Goal: Task Accomplishment & Management: Manage account settings

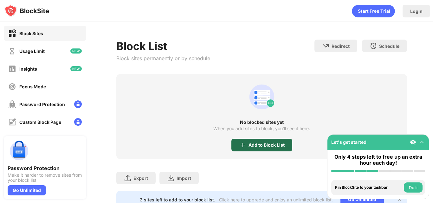
click at [276, 145] on div "Add to Block List" at bounding box center [267, 145] width 36 height 5
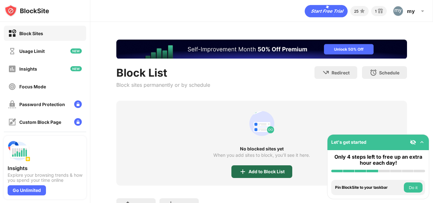
click at [245, 170] on div "Add to Block List" at bounding box center [261, 172] width 61 height 13
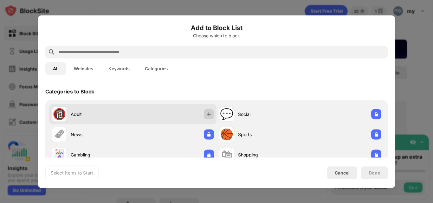
click at [207, 115] on img at bounding box center [209, 114] width 6 height 6
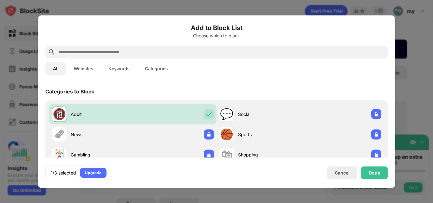
click at [122, 49] on input "text" at bounding box center [221, 52] width 327 height 8
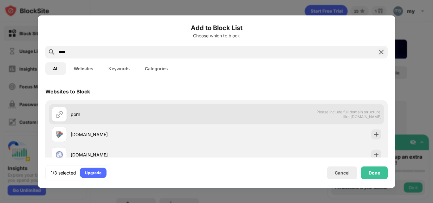
click at [112, 109] on div "porn" at bounding box center [134, 114] width 165 height 15
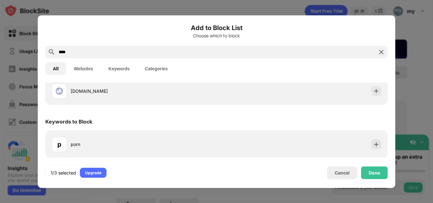
scroll to position [64, 0]
click at [67, 48] on input "****" at bounding box center [216, 52] width 317 height 8
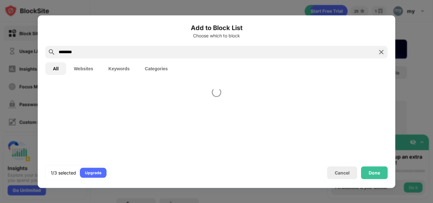
scroll to position [0, 0]
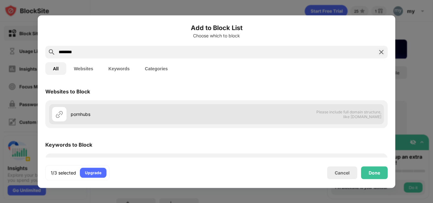
click at [77, 109] on div "pornhubs" at bounding box center [134, 114] width 165 height 15
click at [57, 120] on div at bounding box center [59, 114] width 15 height 15
click at [57, 116] on img at bounding box center [59, 114] width 8 height 8
click at [160, 106] on div "pornhubs Please include full domain structure, like domain.com" at bounding box center [216, 114] width 335 height 20
click at [121, 105] on div "pornhubs Please include full domain structure, like domain.com" at bounding box center [216, 114] width 335 height 20
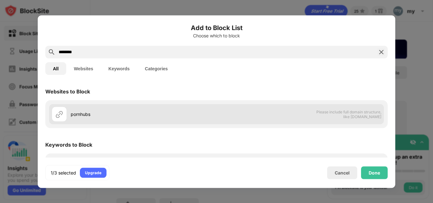
drag, startPoint x: 121, startPoint y: 110, endPoint x: 121, endPoint y: 114, distance: 4.5
click at [121, 114] on div "pornhubs" at bounding box center [134, 114] width 165 height 15
drag, startPoint x: 116, startPoint y: 116, endPoint x: 94, endPoint y: 113, distance: 22.8
click at [113, 115] on div "pornhubs" at bounding box center [144, 114] width 146 height 7
click at [92, 113] on div "pornhubs" at bounding box center [144, 114] width 146 height 7
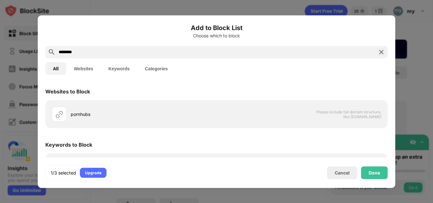
click at [100, 45] on div "Add to Block List Choose which to block" at bounding box center [216, 34] width 342 height 23
click at [99, 53] on input "********" at bounding box center [216, 52] width 317 height 8
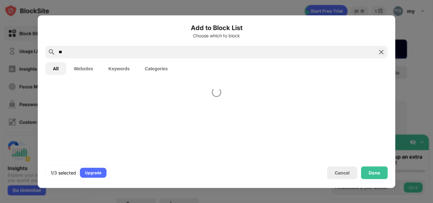
type input "*"
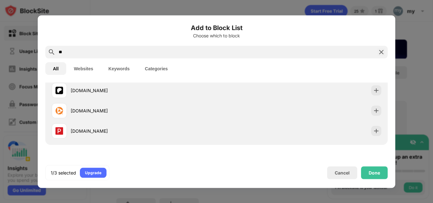
scroll to position [125, 0]
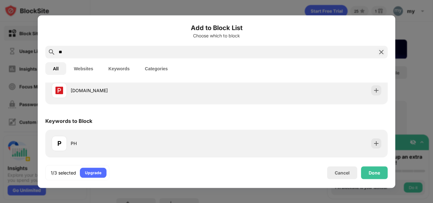
type input "*"
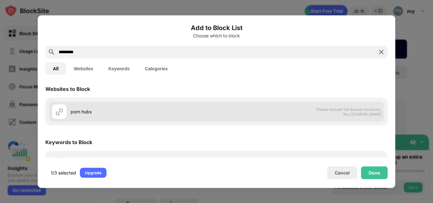
scroll to position [0, 0]
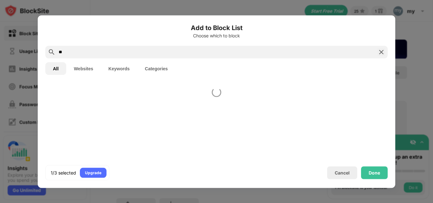
type input "*"
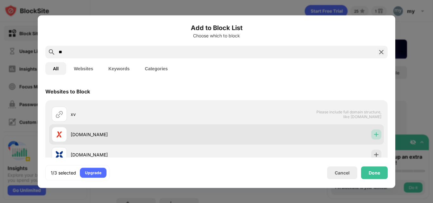
click at [373, 134] on img at bounding box center [376, 134] width 6 height 6
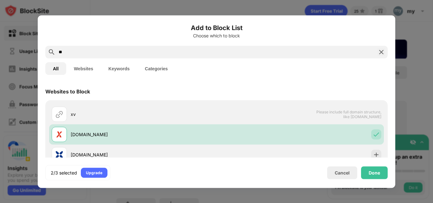
click at [100, 51] on input "**" at bounding box center [216, 52] width 317 height 8
type input "*"
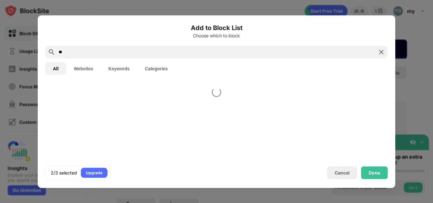
type input "*"
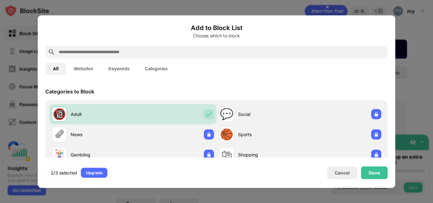
click at [78, 47] on div at bounding box center [216, 52] width 342 height 13
click at [152, 48] on div at bounding box center [216, 52] width 342 height 13
click at [83, 53] on input "text" at bounding box center [221, 52] width 327 height 8
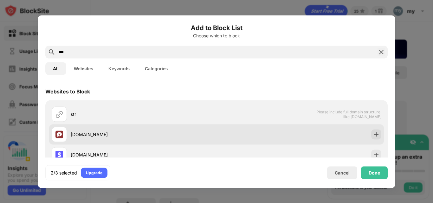
scroll to position [42, 0]
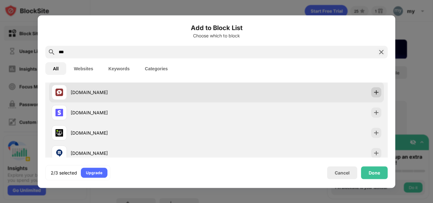
type input "***"
click at [373, 92] on img at bounding box center [376, 92] width 6 height 6
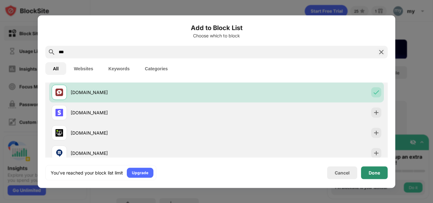
click at [383, 174] on div "Done" at bounding box center [374, 172] width 27 height 13
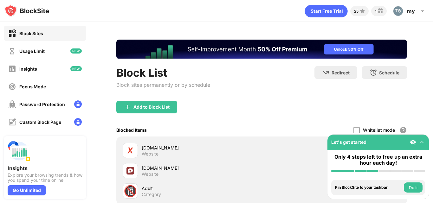
scroll to position [74, 0]
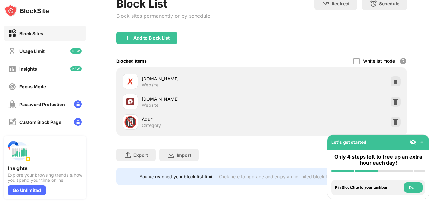
click at [233, 23] on div "Block List Block sites permanently or by schedule Redirect Choose a site to be …" at bounding box center [261, 14] width 291 height 35
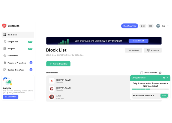
scroll to position [0, 0]
